Goal: Find specific page/section: Find specific page/section

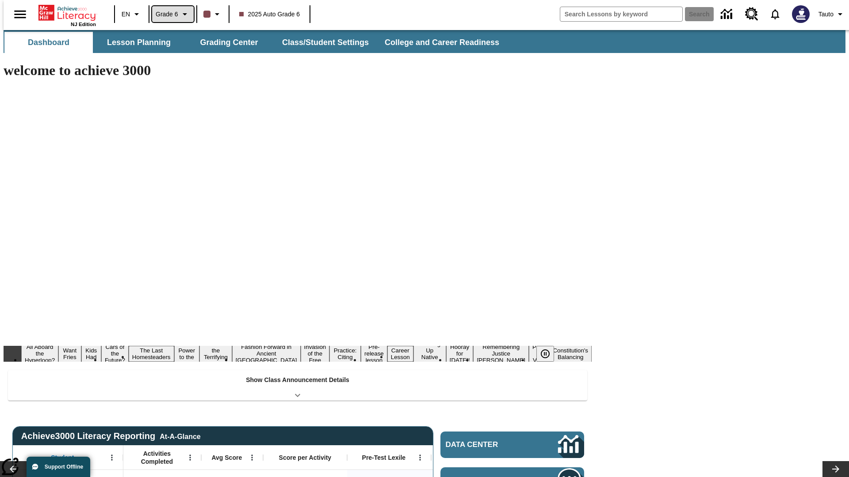
click at [170, 14] on span "Grade 6" at bounding box center [167, 14] width 23 height 9
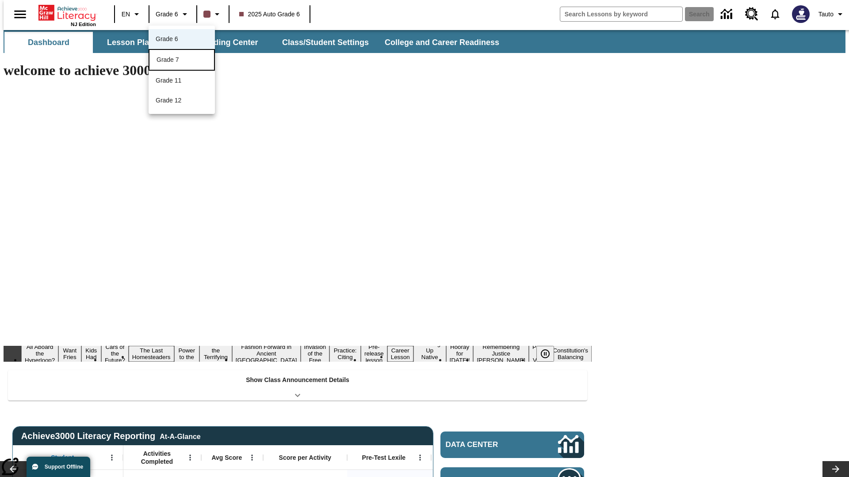
click at [182, 61] on div "Grade 7" at bounding box center [181, 59] width 50 height 9
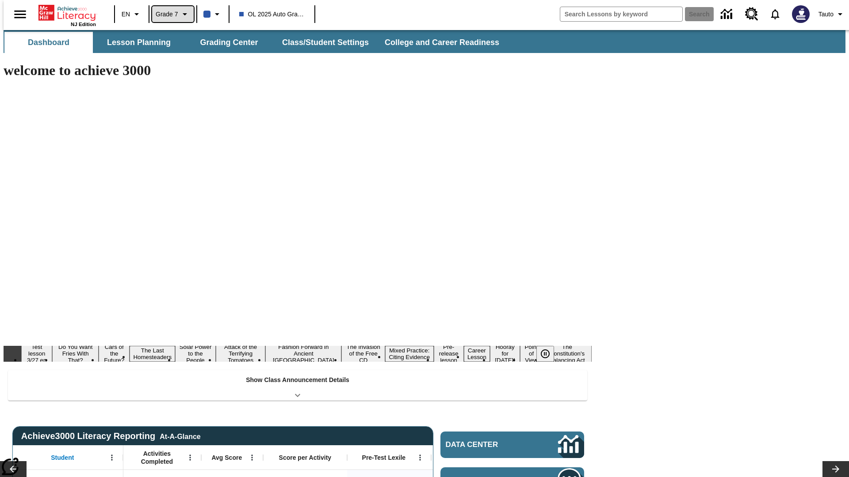
click at [170, 14] on span "Grade 7" at bounding box center [167, 14] width 23 height 9
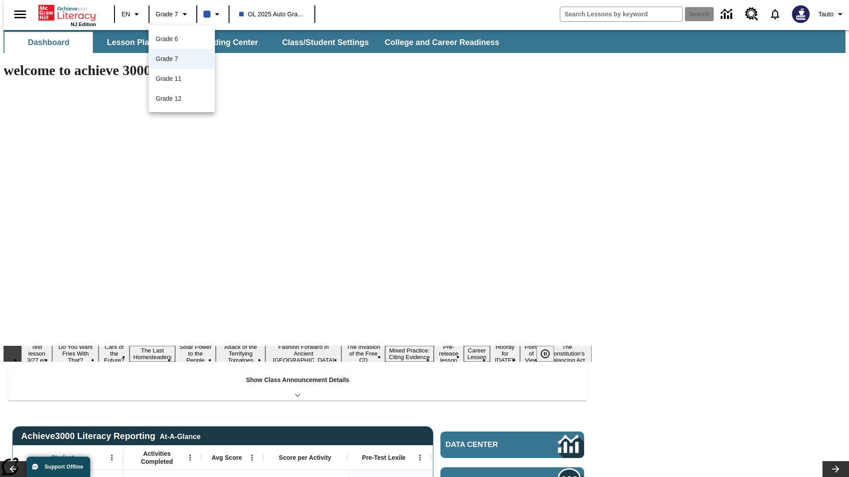
click at [424, 239] on div at bounding box center [424, 238] width 849 height 477
click at [135, 42] on button "Lesson Planning" at bounding box center [139, 42] width 88 height 21
